Goal: Check status: Check status

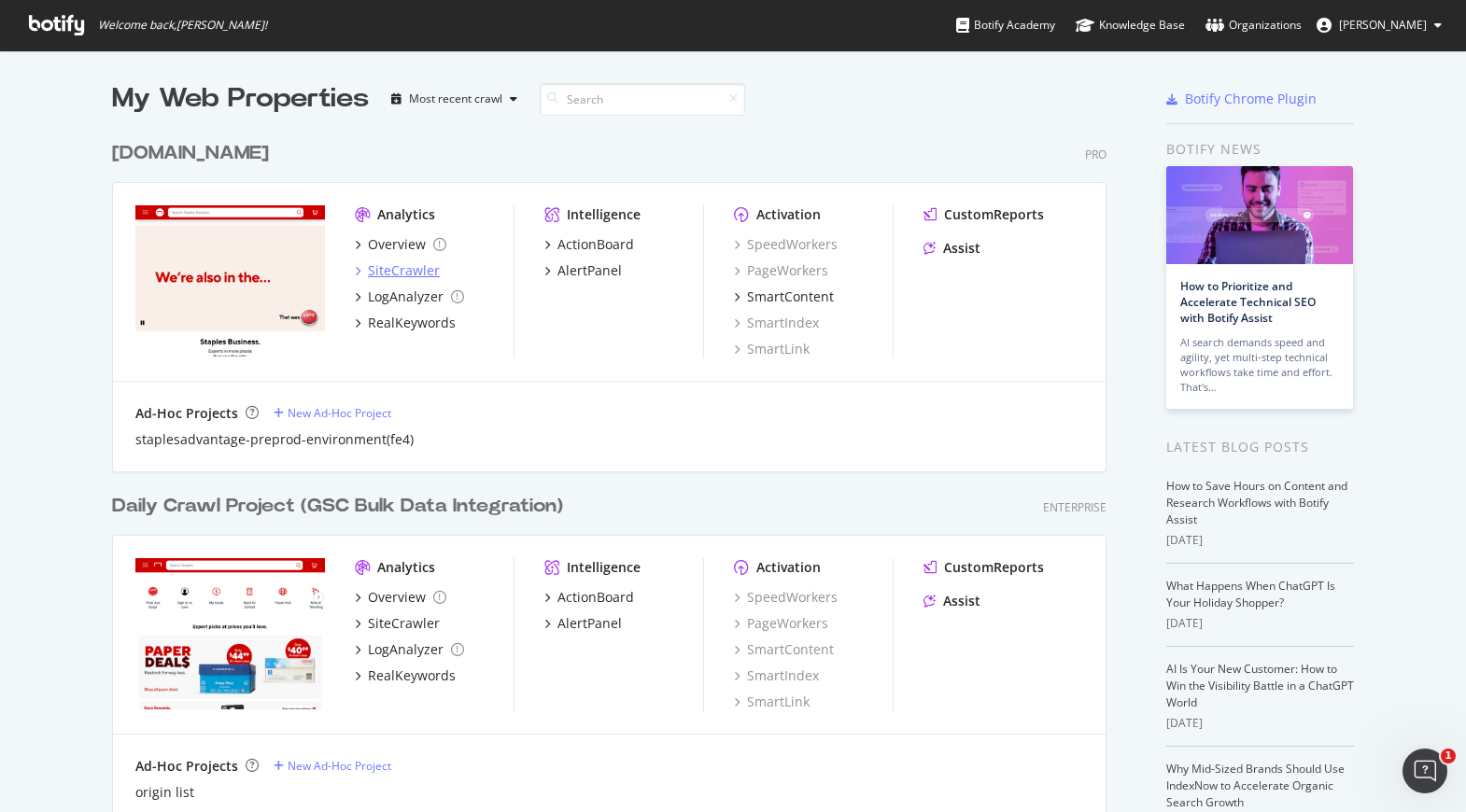
click at [405, 269] on div "SiteCrawler" at bounding box center [403, 271] width 72 height 19
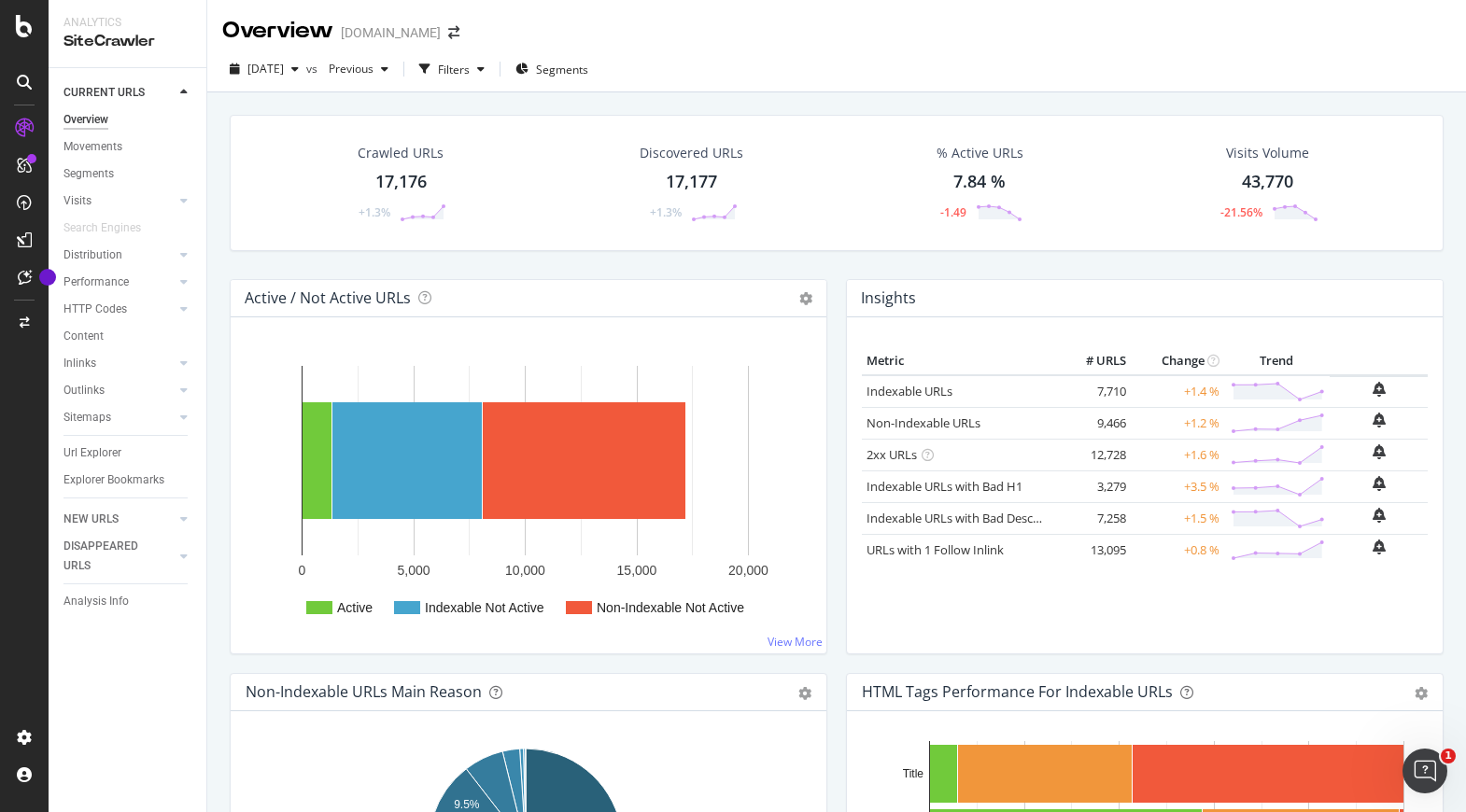
click at [1249, 96] on div "Crawled URLs 17,176 +1.3% Discovered URLs 17,177 +1.3% % Active URLs 7.84 % -1.…" at bounding box center [837, 498] width 1258 height 812
click at [1333, 26] on div "Overview [DOMAIN_NAME]" at bounding box center [837, 23] width 1258 height 47
drag, startPoint x: 1442, startPoint y: 591, endPoint x: 1464, endPoint y: 557, distance: 40.5
click at [1445, 586] on div "Crawled URLs 17,176 +1.3% Discovered URLs 17,177 +1.3% % Active URLs 7.84 % -1.…" at bounding box center [837, 498] width 1258 height 812
